Goal: Task Accomplishment & Management: Complete application form

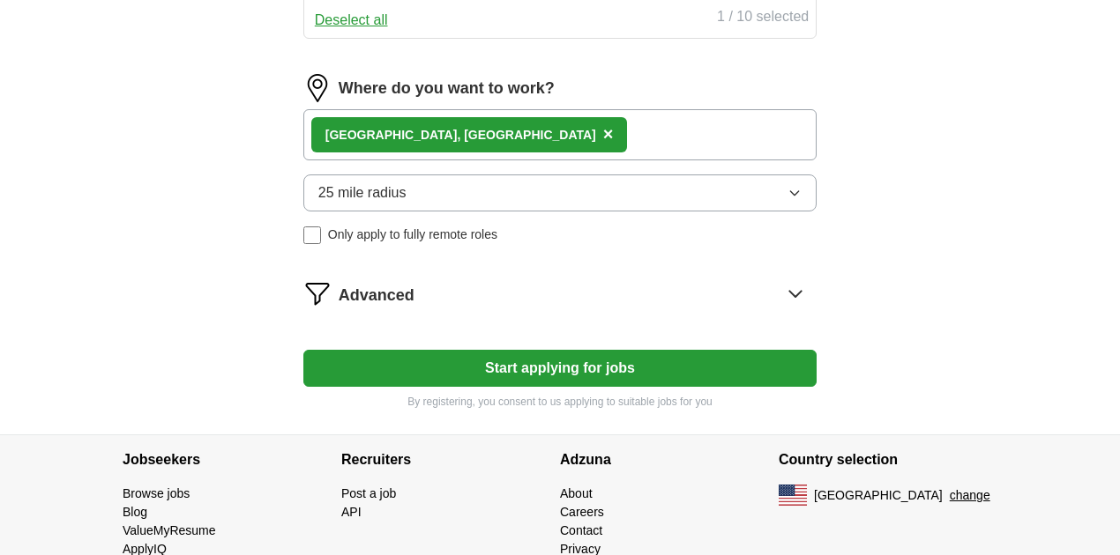
scroll to position [797, 0]
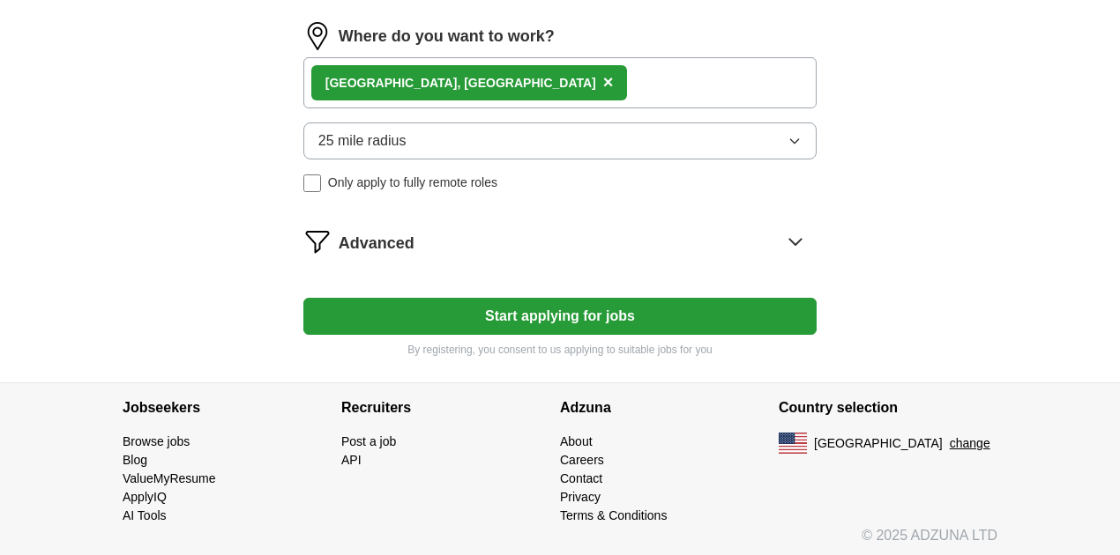
click at [781, 243] on icon at bounding box center [795, 241] width 28 height 28
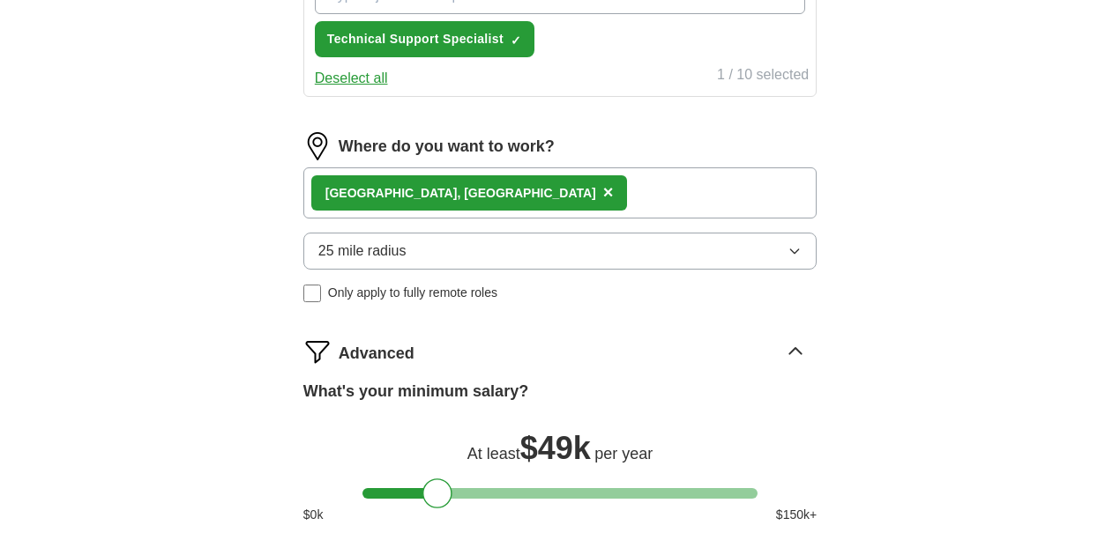
scroll to position [680, 0]
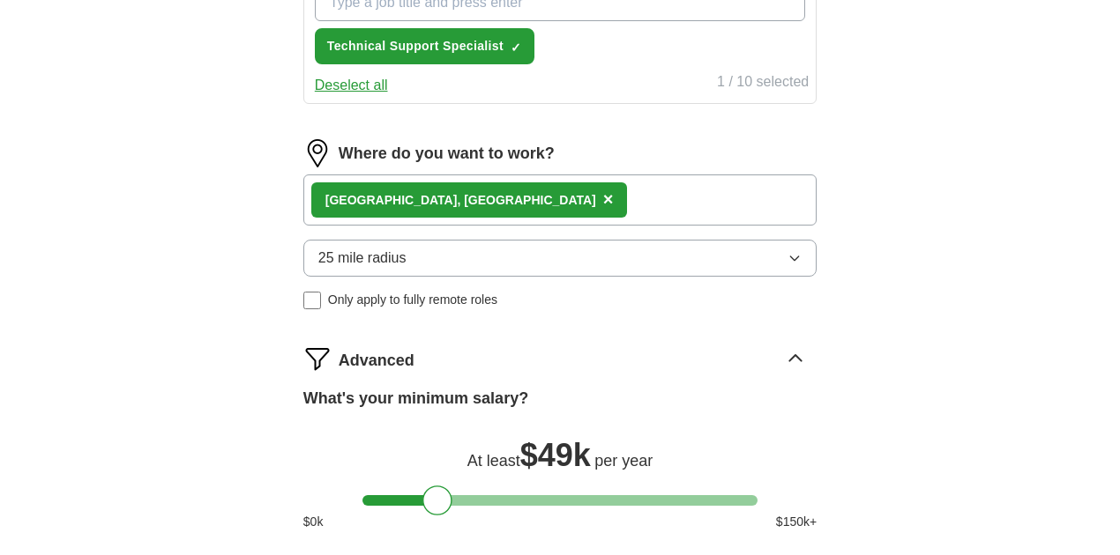
click at [791, 257] on icon "button" at bounding box center [795, 259] width 8 height 4
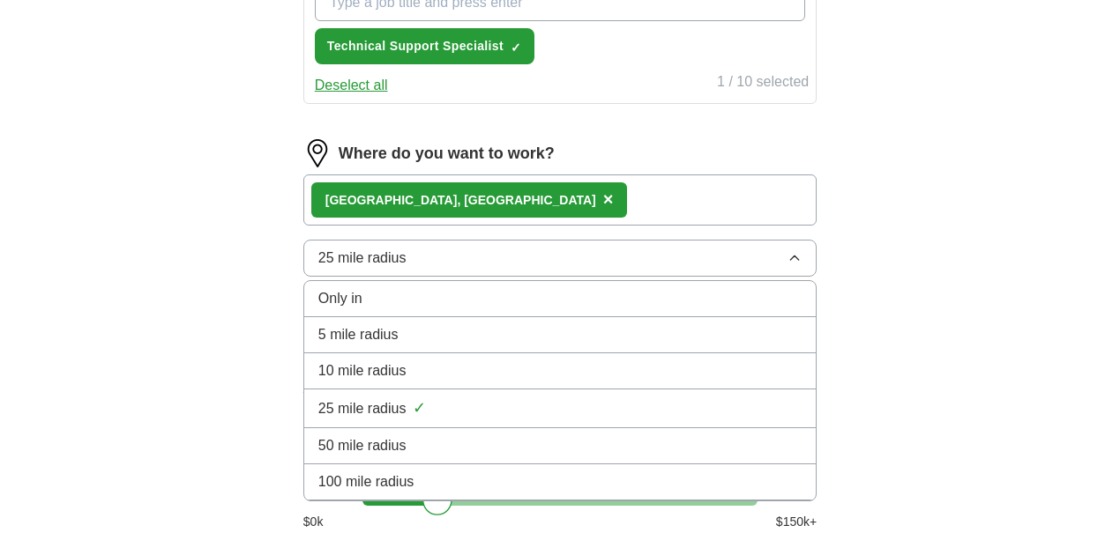
click at [676, 261] on button "25 mile radius" at bounding box center [559, 258] width 513 height 37
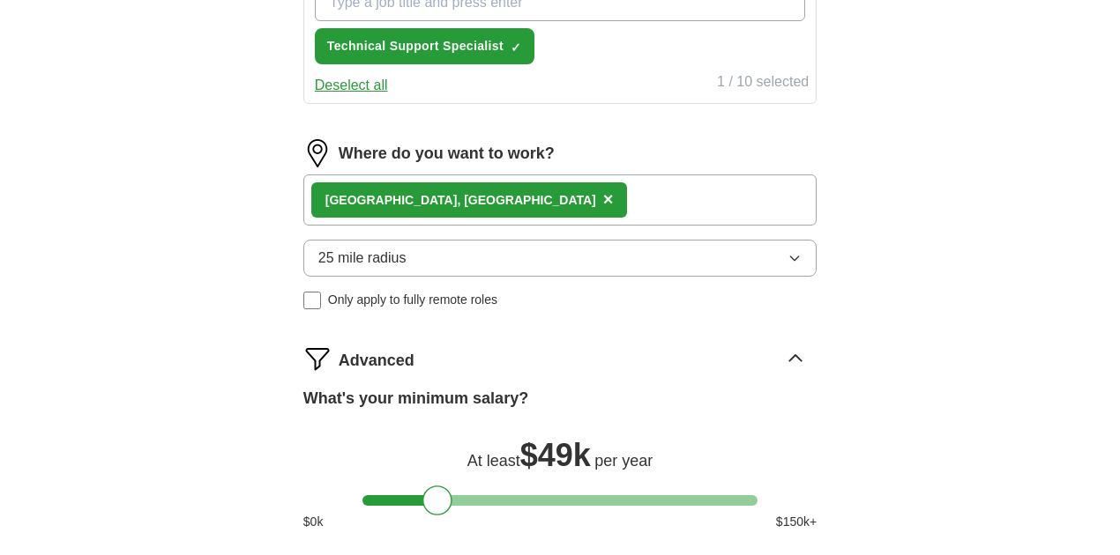
click at [676, 261] on button "25 mile radius" at bounding box center [559, 258] width 513 height 37
click at [870, 250] on div "ApplyIQ Let ApplyIQ do the hard work of searching and applying for jobs. Just t…" at bounding box center [559, 23] width 903 height 1299
click at [487, 195] on div "Woodbridge, [GEOGRAPHIC_DATA] ×" at bounding box center [469, 199] width 316 height 35
click at [603, 194] on span "×" at bounding box center [608, 199] width 11 height 19
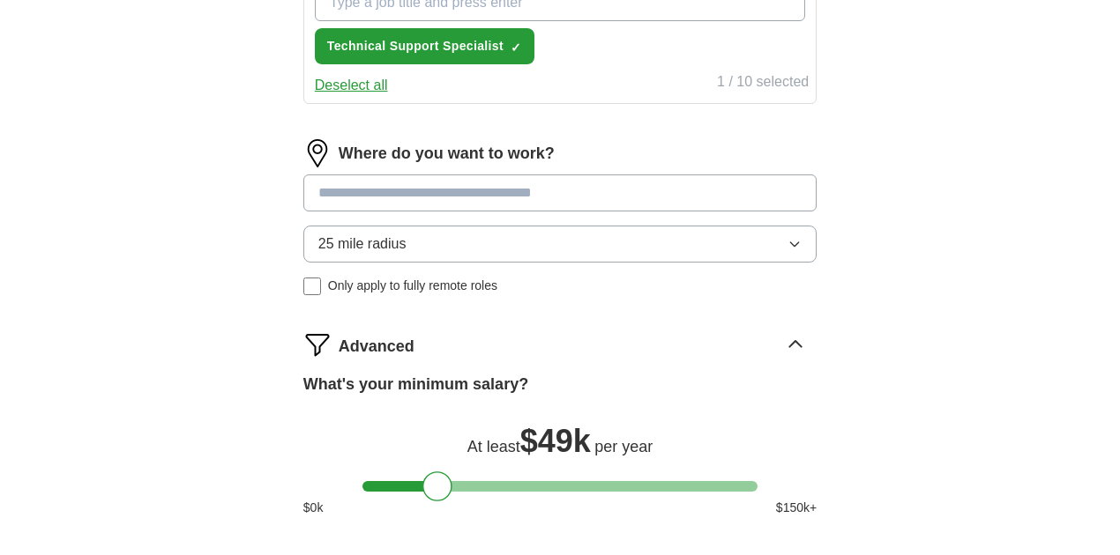
click at [471, 196] on input at bounding box center [559, 193] width 513 height 37
type input "******"
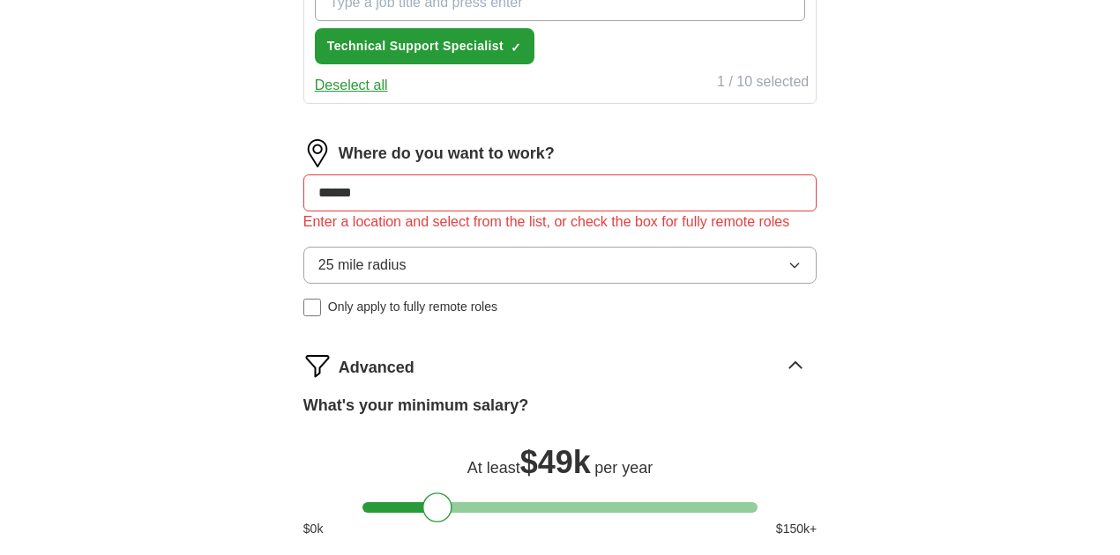
click at [837, 240] on div "Let ApplyIQ do the hard work of searching and applying for jobs. Just tell us w…" at bounding box center [559, 76] width 677 height 1207
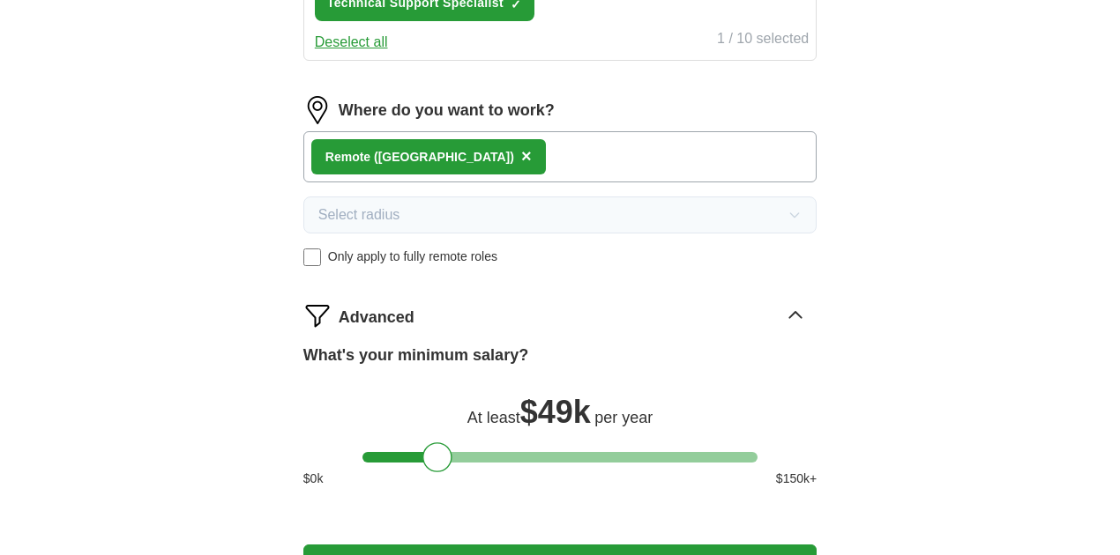
scroll to position [797, 0]
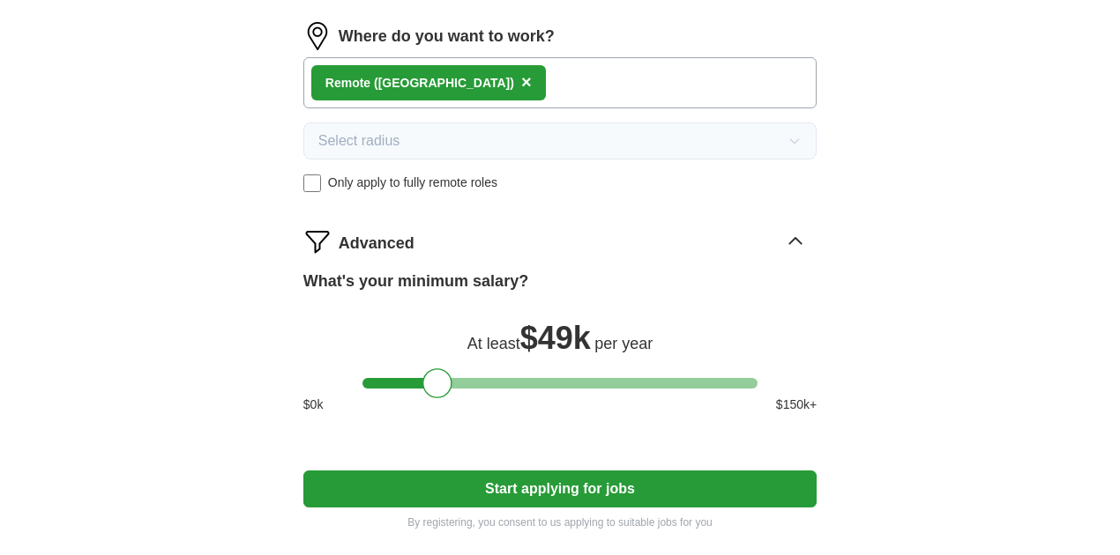
click at [586, 476] on button "Start applying for jobs" at bounding box center [559, 489] width 513 height 37
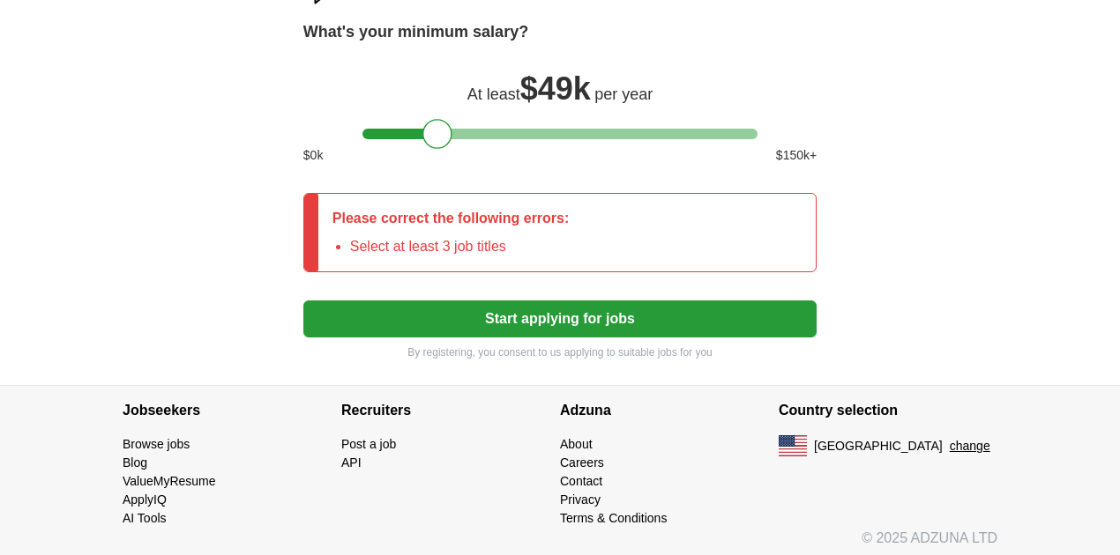
scroll to position [1070, 0]
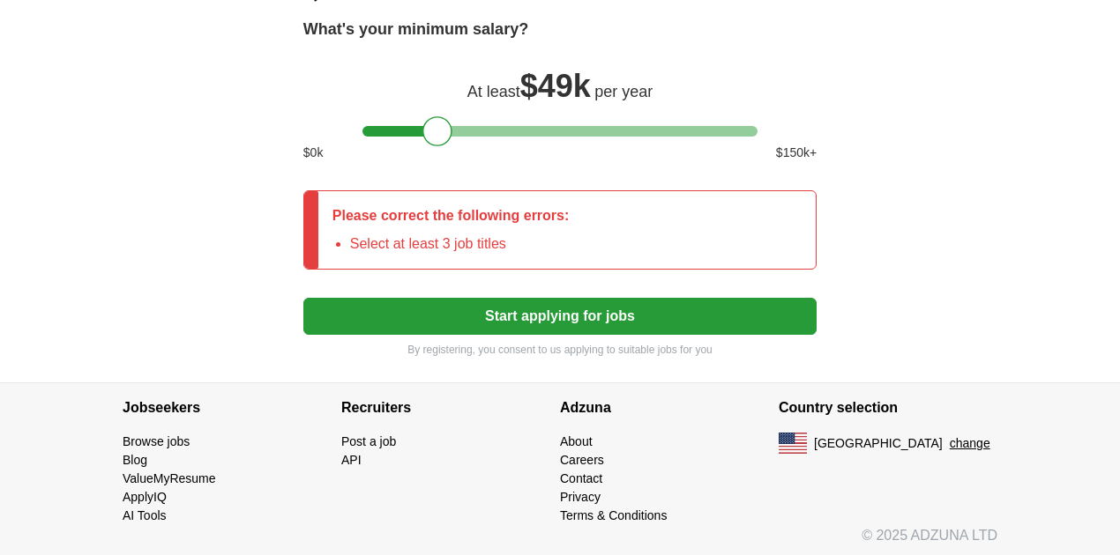
drag, startPoint x: 652, startPoint y: 409, endPoint x: 1127, endPoint y: -51, distance: 661.4
